Goal: Information Seeking & Learning: Learn about a topic

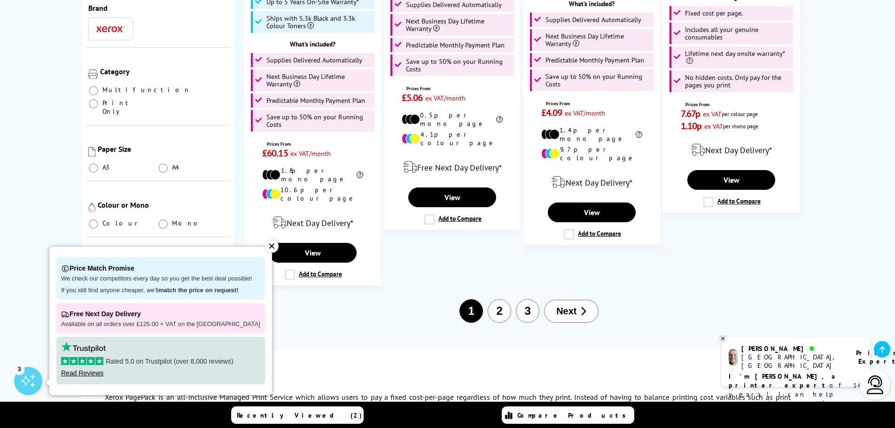
scroll to position [1409, 0]
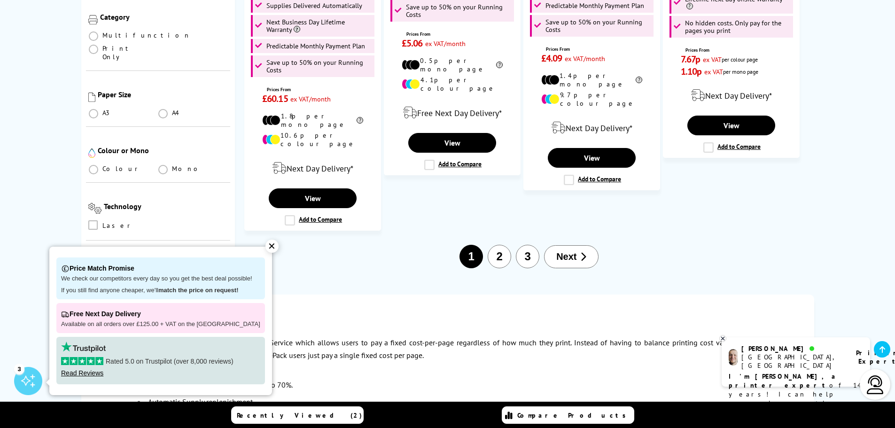
click at [502, 245] on button "2" at bounding box center [498, 256] width 23 height 23
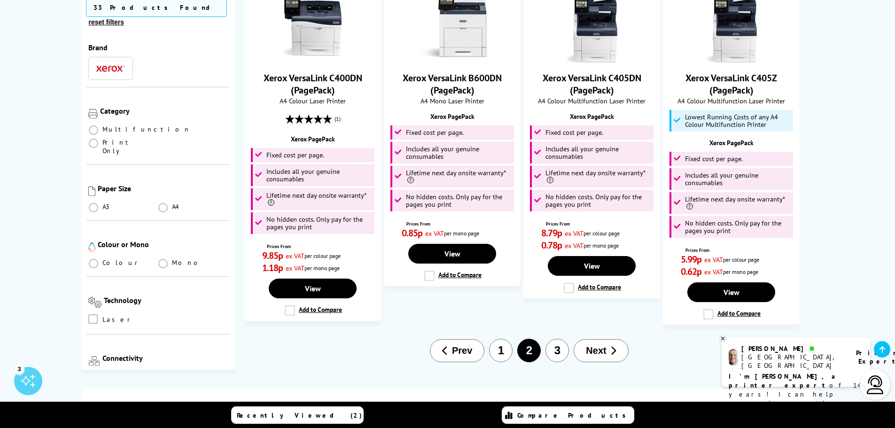
scroll to position [1221, 0]
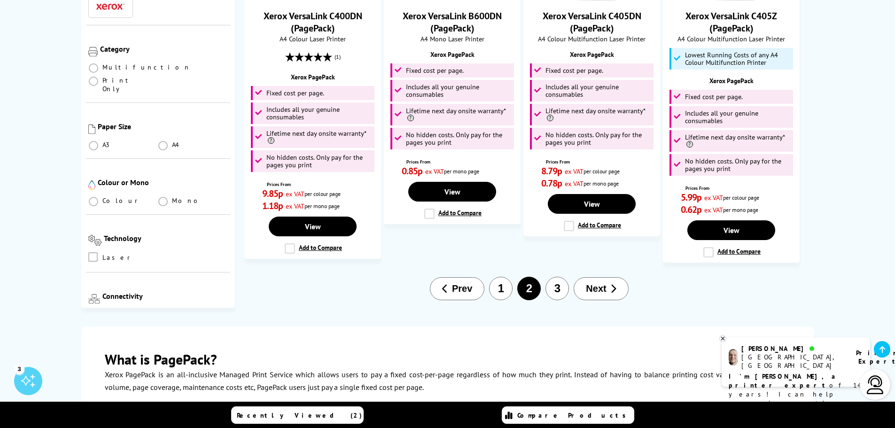
click at [552, 277] on button "3" at bounding box center [556, 288] width 23 height 23
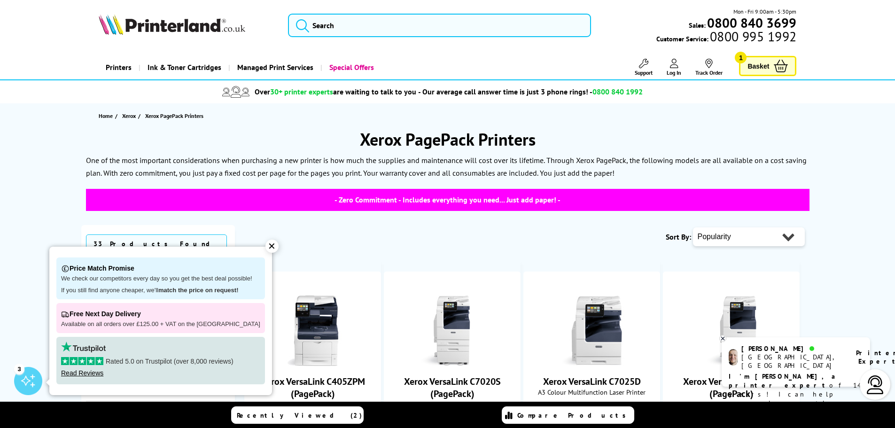
click at [265, 246] on div "✕" at bounding box center [271, 245] width 13 height 13
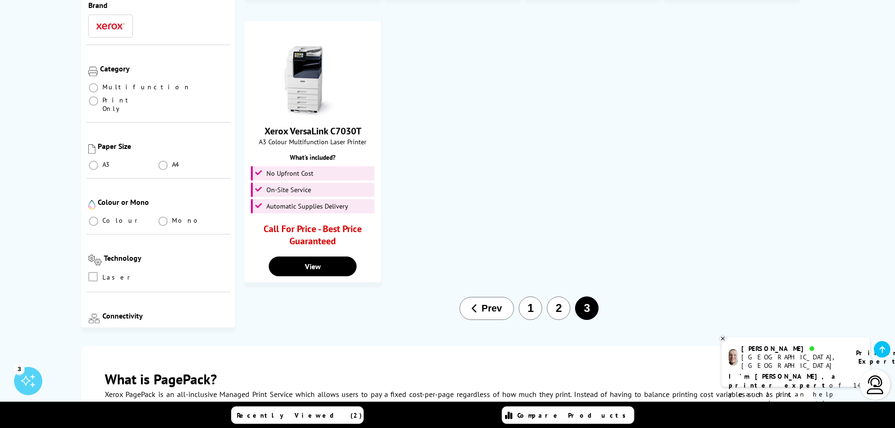
scroll to position [939, 0]
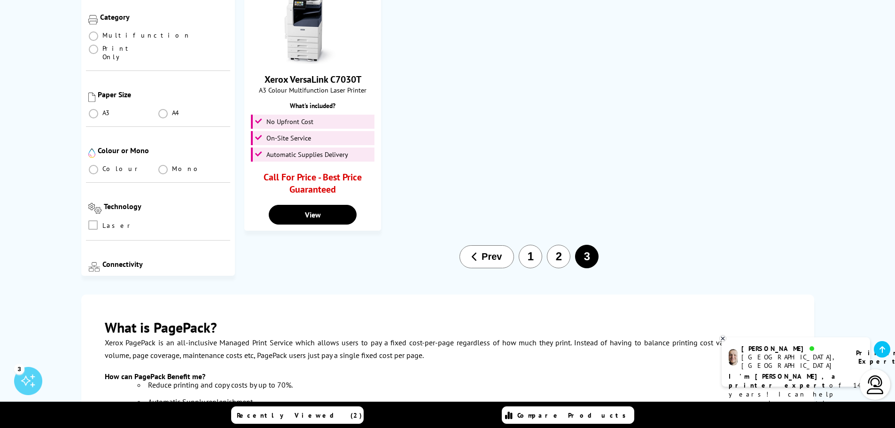
click at [557, 253] on button "2" at bounding box center [558, 256] width 23 height 23
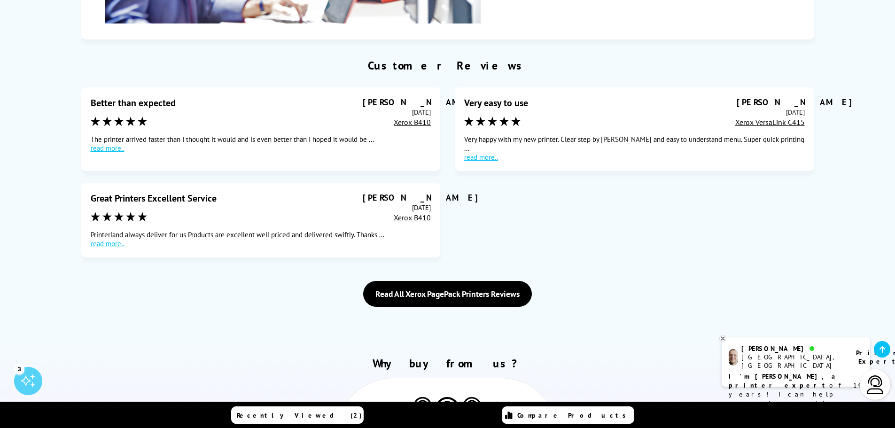
scroll to position [2066, 0]
